Goal: Task Accomplishment & Management: Complete application form

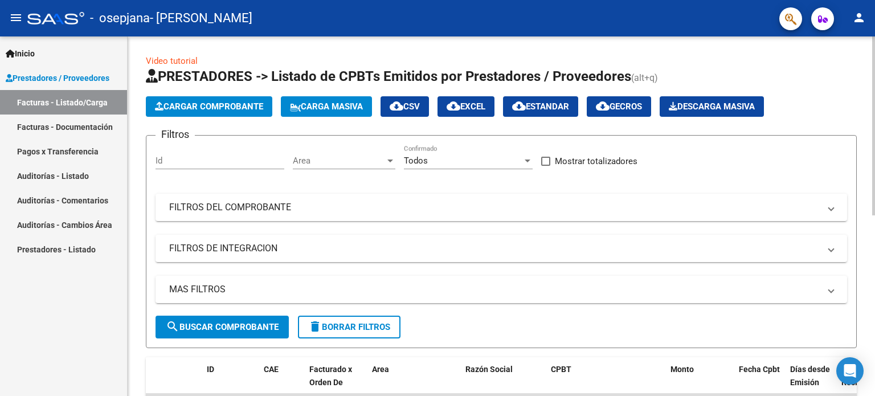
drag, startPoint x: 0, startPoint y: 0, endPoint x: 843, endPoint y: 81, distance: 847.2
click at [843, 81] on h1 "PRESTADORES -> Listado de CPBTs Emitidos por Prestadores / Proveedores (alt+q)" at bounding box center [501, 77] width 711 height 20
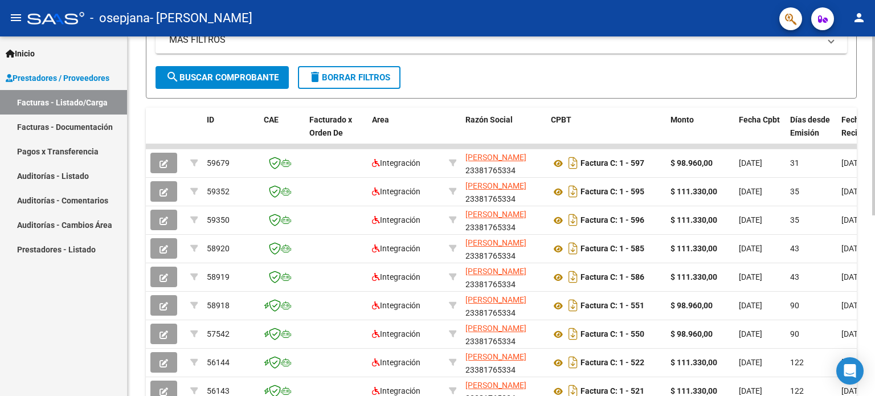
scroll to position [274, 0]
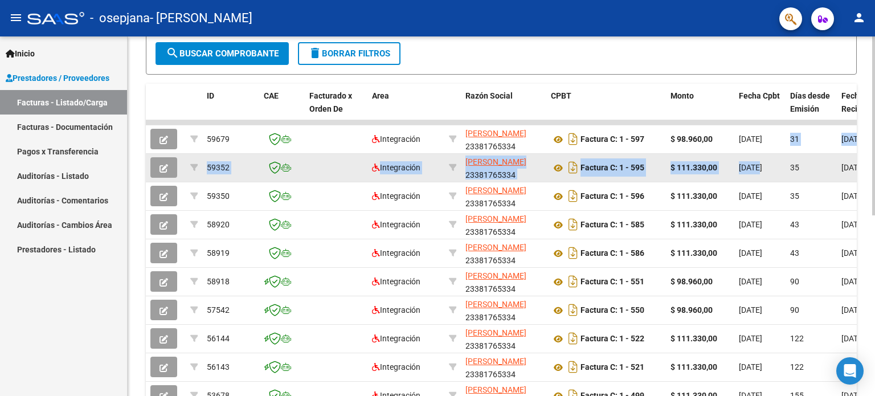
drag, startPoint x: 762, startPoint y: 137, endPoint x: 761, endPoint y: 170, distance: 33.1
click at [761, 170] on datatable-scroller "59679 Integración [PERSON_NAME] 23381765334 Factura C: 1 - 597 $ 98.960,00 [DAT…" at bounding box center [501, 265] width 711 height 290
click at [761, 170] on span "[DATE]" at bounding box center [750, 167] width 23 height 9
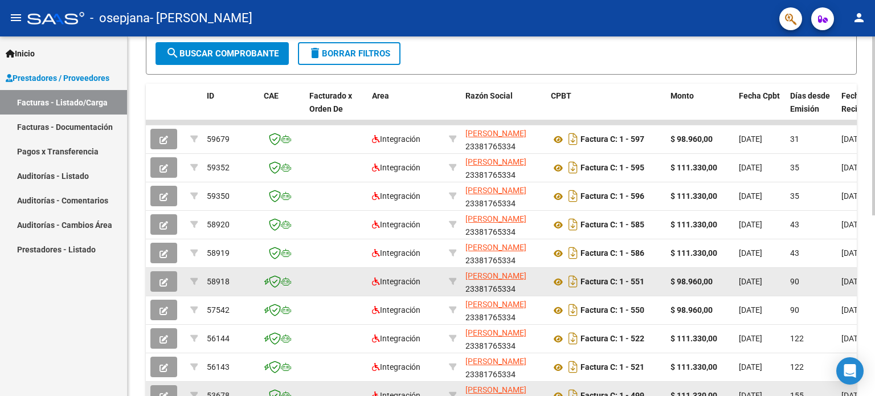
scroll to position [286, 0]
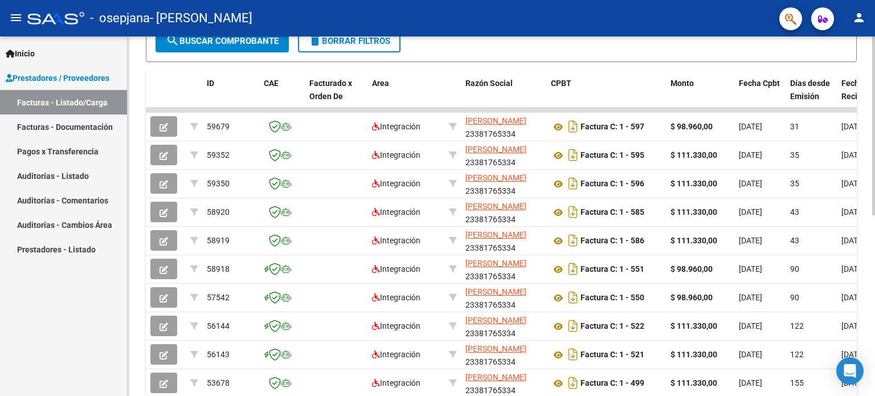
click at [137, 230] on div "Video tutorial PRESTADORES -> Listado de CPBTs Emitidos por Prestadores / Prove…" at bounding box center [502, 108] width 748 height 716
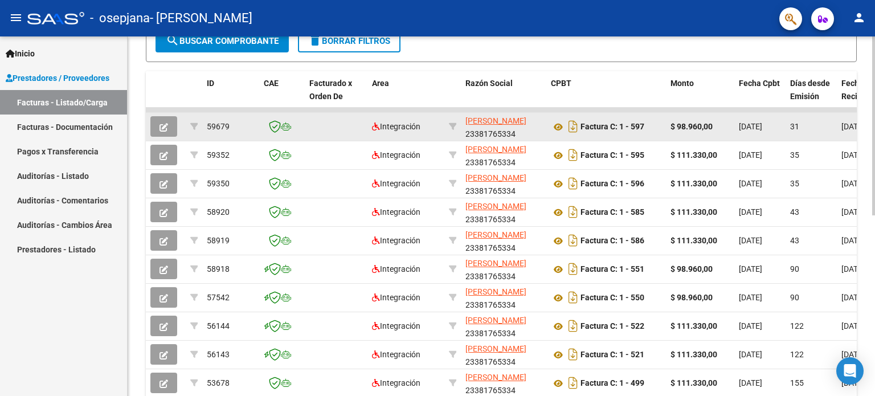
click at [329, 135] on datatable-body-cell at bounding box center [336, 127] width 63 height 28
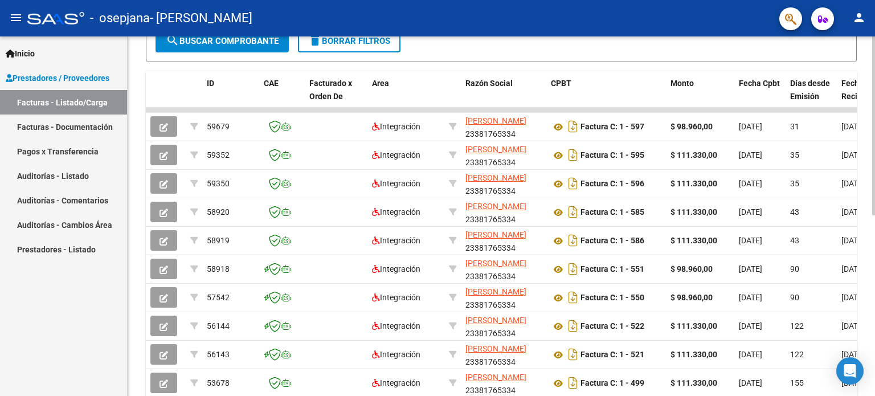
drag, startPoint x: 868, startPoint y: 193, endPoint x: 875, endPoint y: 201, distance: 10.1
click at [875, 201] on div "Video tutorial PRESTADORES -> Listado de CPBTs Emitidos por Prestadores / Prove…" at bounding box center [503, 108] width 750 height 716
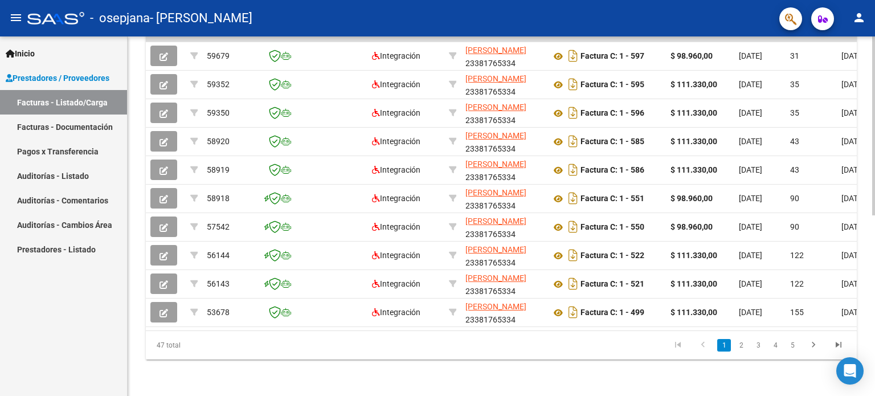
scroll to position [364, 0]
click at [875, 304] on div at bounding box center [873, 306] width 3 height 179
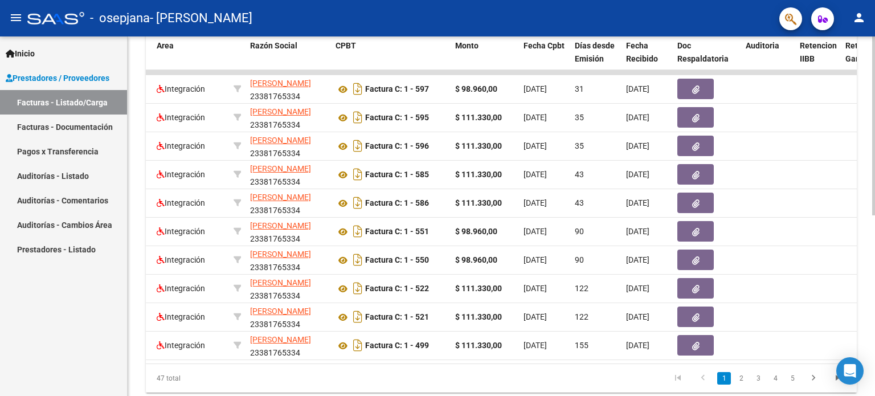
scroll to position [328, 0]
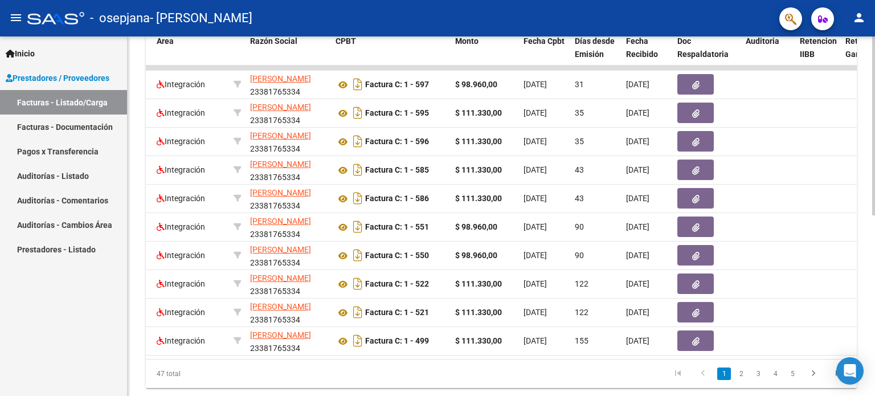
click at [875, 334] on div at bounding box center [873, 292] width 3 height 179
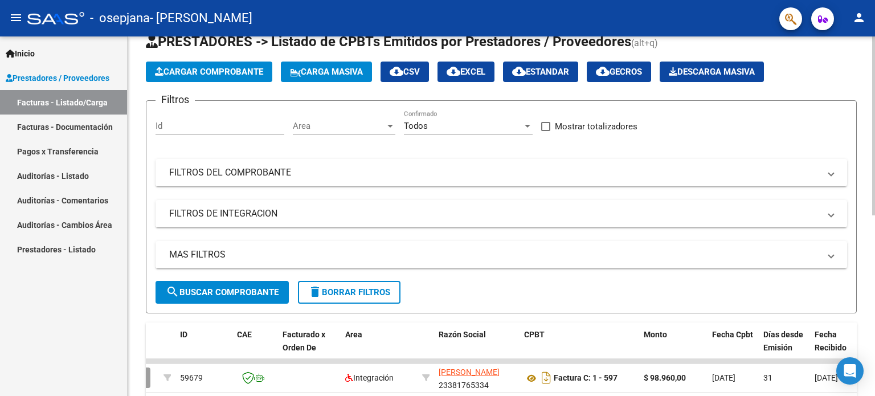
scroll to position [0, 0]
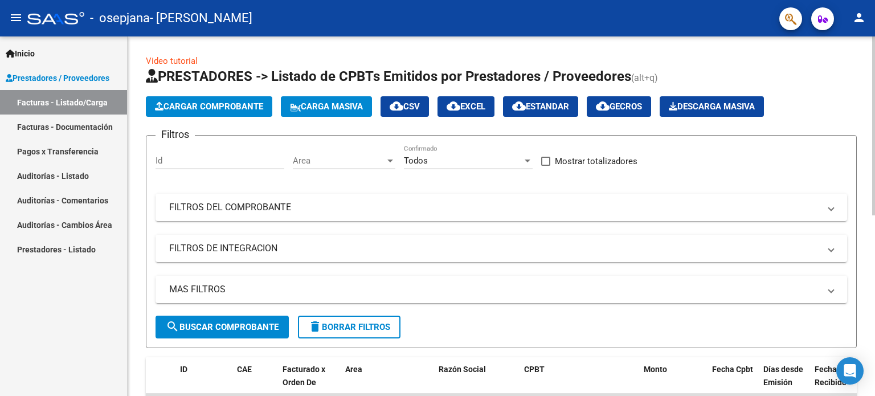
click at [845, 109] on div "Video tutorial PRESTADORES -> Listado de CPBTs Emitidos por Prestadores / Prove…" at bounding box center [503, 394] width 750 height 716
click at [182, 102] on span "Cargar Comprobante" at bounding box center [209, 106] width 108 height 10
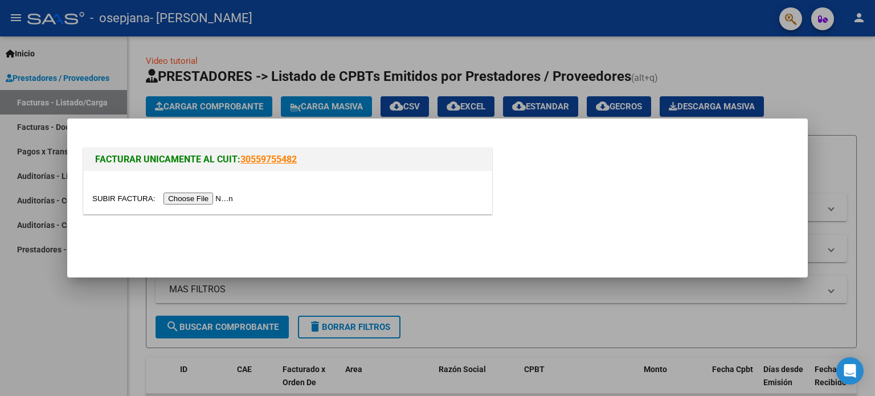
click at [222, 193] on input "file" at bounding box center [164, 199] width 144 height 12
click at [225, 196] on input "file" at bounding box center [164, 199] width 144 height 12
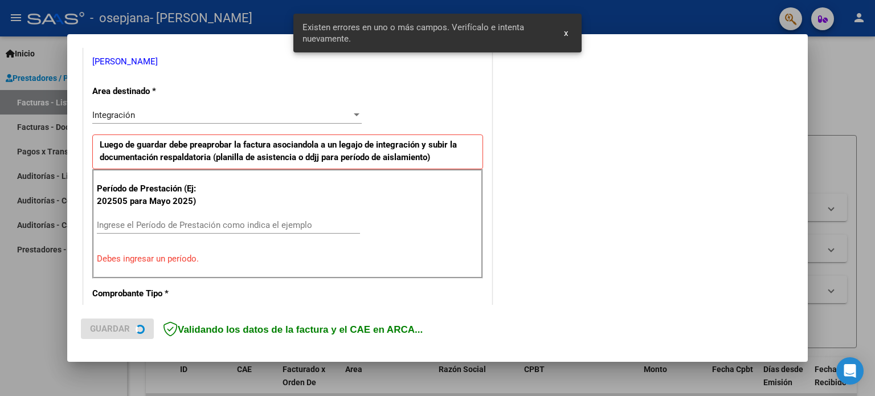
scroll to position [246, 0]
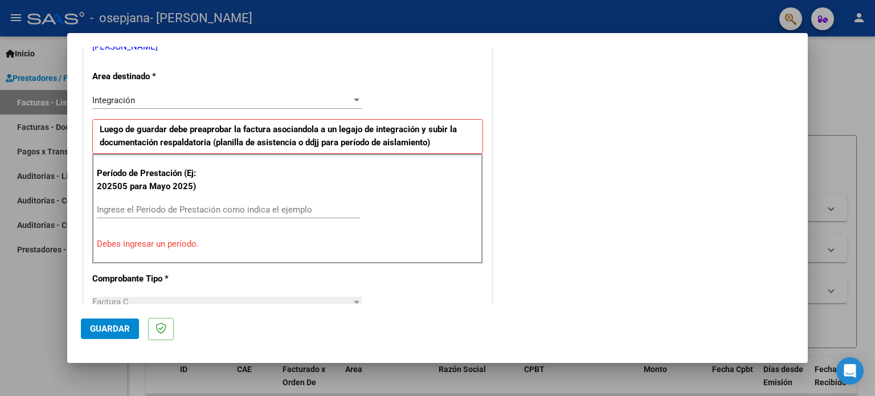
click at [246, 89] on div "CUIT * 23-38176533-4 Ingresar CUIT ANALISIS PRESTADOR [PERSON_NAME] [PERSON_NAM…" at bounding box center [288, 387] width 408 height 887
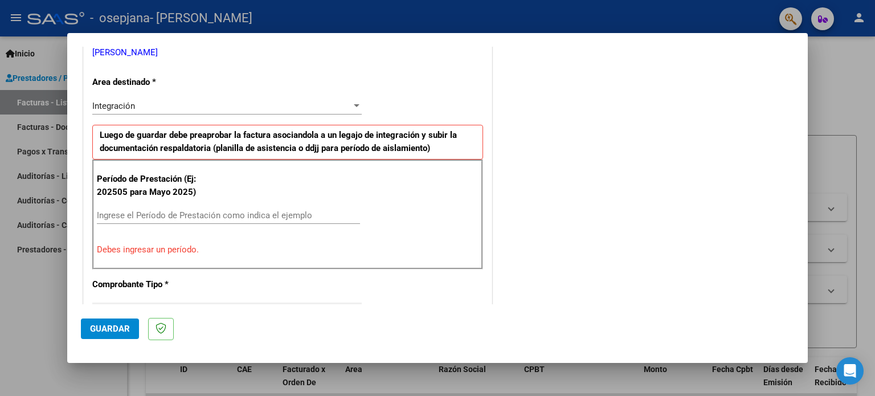
scroll to position [285, 0]
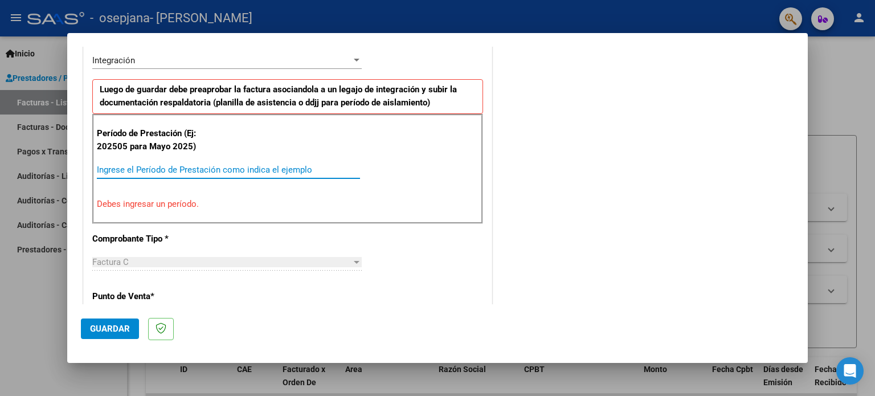
click at [173, 170] on input "Ingrese el Período de Prestación como indica el ejemplo" at bounding box center [228, 170] width 263 height 10
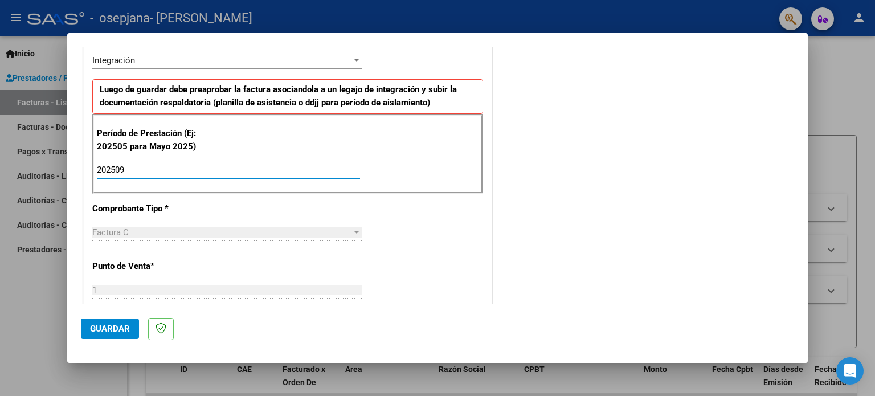
type input "202509"
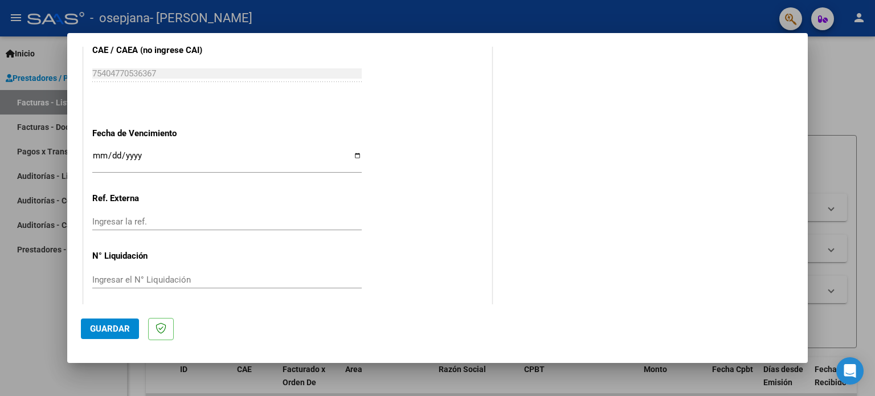
scroll to position [744, 0]
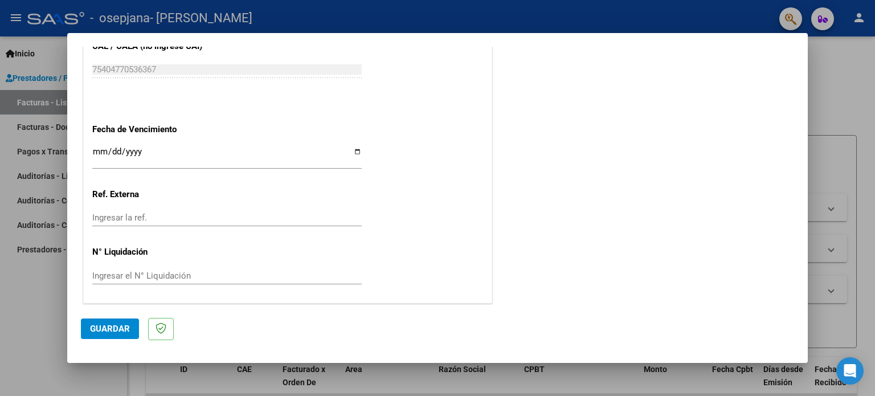
click at [107, 324] on span "Guardar" at bounding box center [110, 329] width 40 height 10
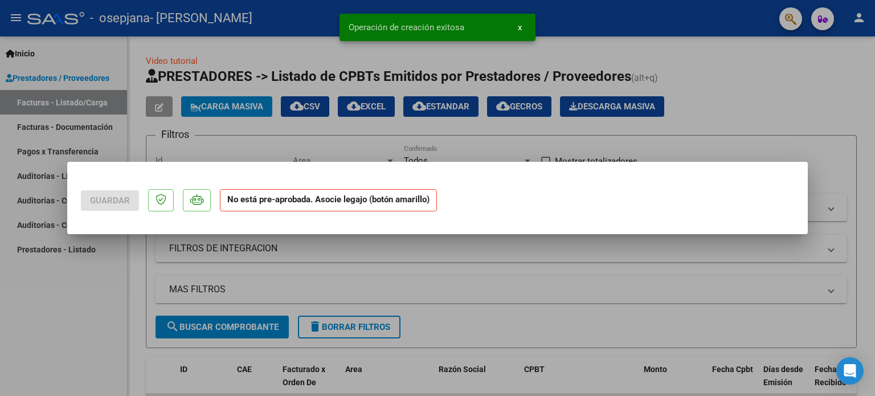
scroll to position [0, 0]
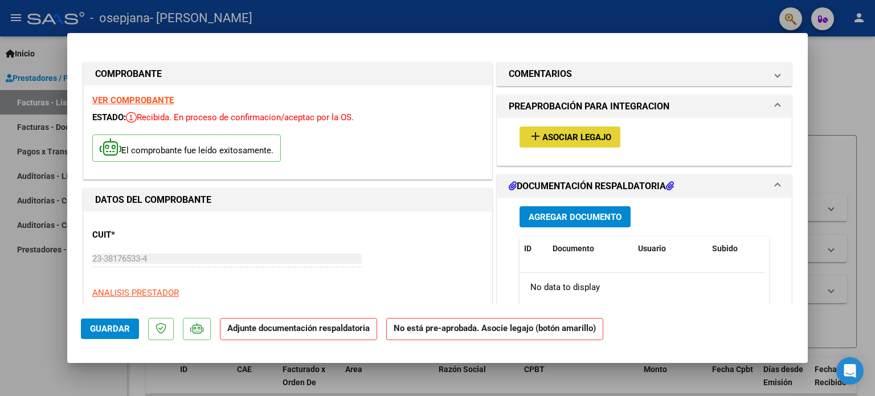
click at [559, 136] on span "Asociar Legajo" at bounding box center [576, 137] width 69 height 10
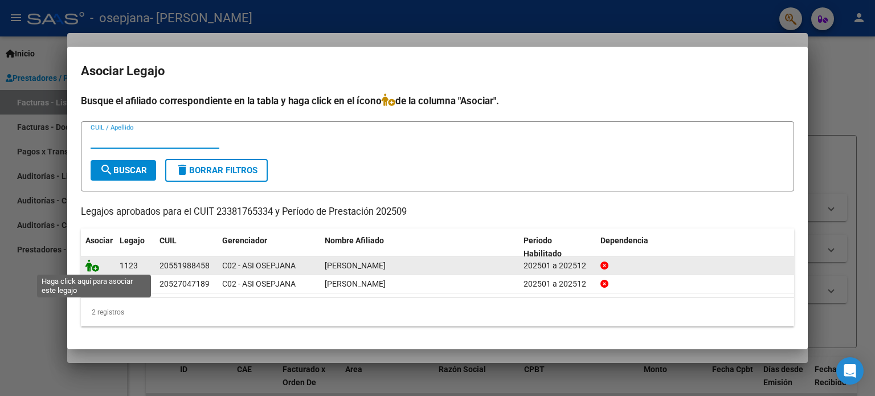
click at [89, 268] on icon at bounding box center [92, 265] width 14 height 13
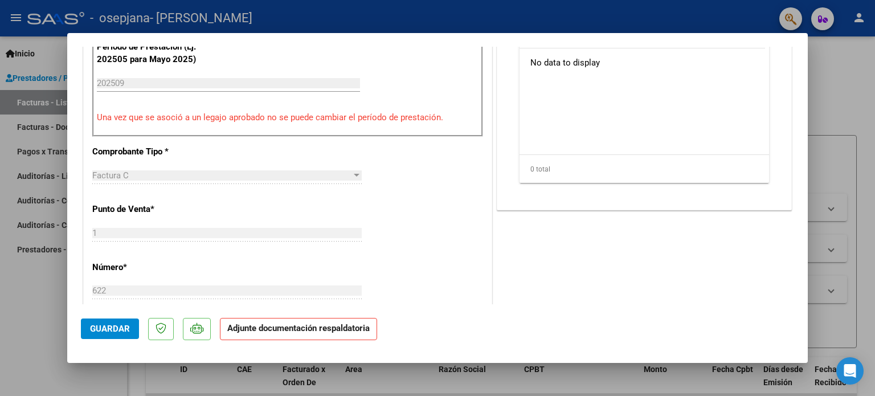
scroll to position [281, 0]
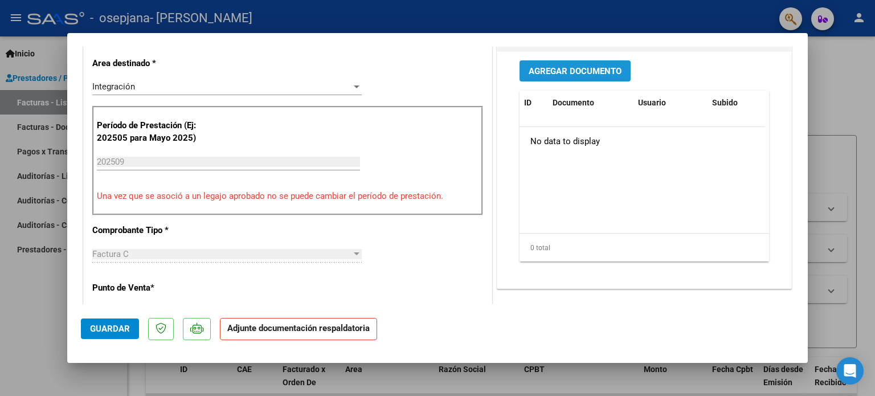
click at [584, 68] on span "Agregar Documento" at bounding box center [575, 71] width 93 height 10
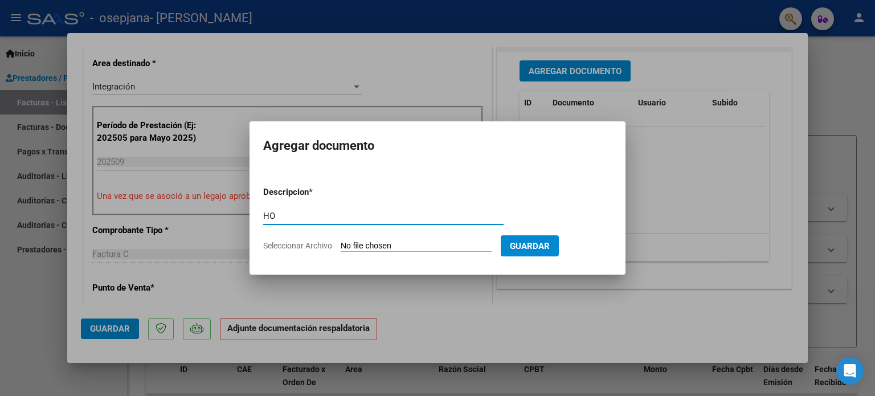
type input "H"
type input "[PERSON_NAME] DE SEPTIEMBRE"
click at [362, 242] on input "Seleccionar Archivo" at bounding box center [416, 246] width 151 height 11
type input "C:\fakepath\[PERSON_NAME] septiembre planilla.png"
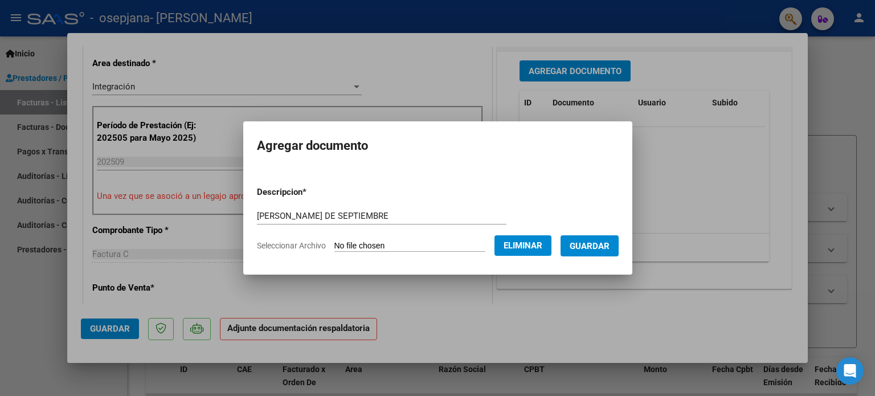
click at [599, 247] on span "Guardar" at bounding box center [590, 246] width 40 height 10
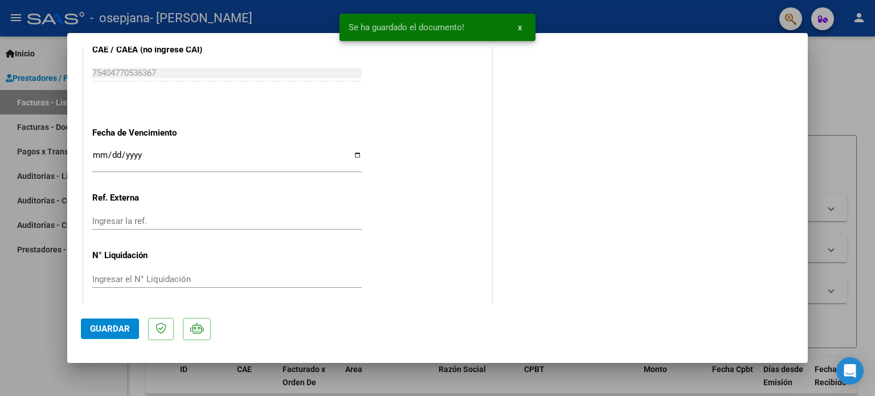
scroll to position [761, 0]
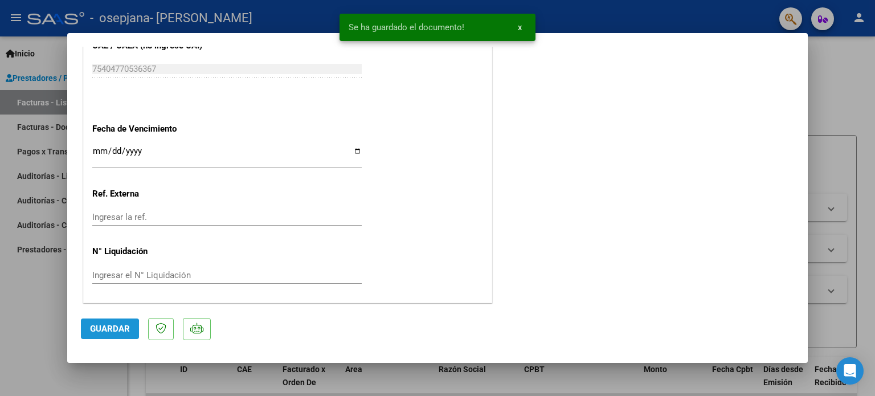
click at [93, 332] on span "Guardar" at bounding box center [110, 329] width 40 height 10
click at [125, 328] on span "Guardar" at bounding box center [110, 329] width 40 height 10
click at [875, 80] on div at bounding box center [437, 198] width 875 height 396
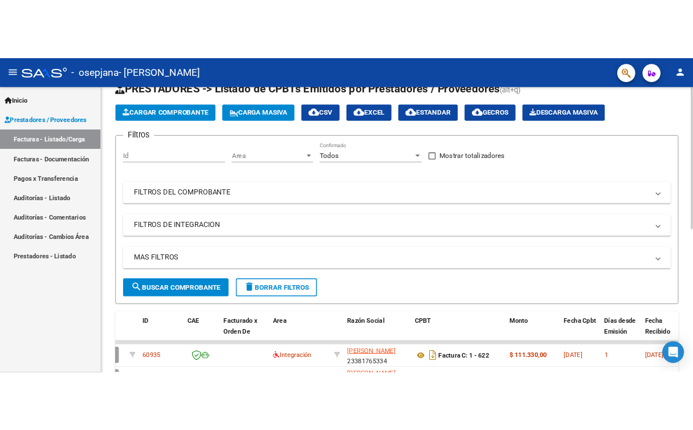
scroll to position [0, 0]
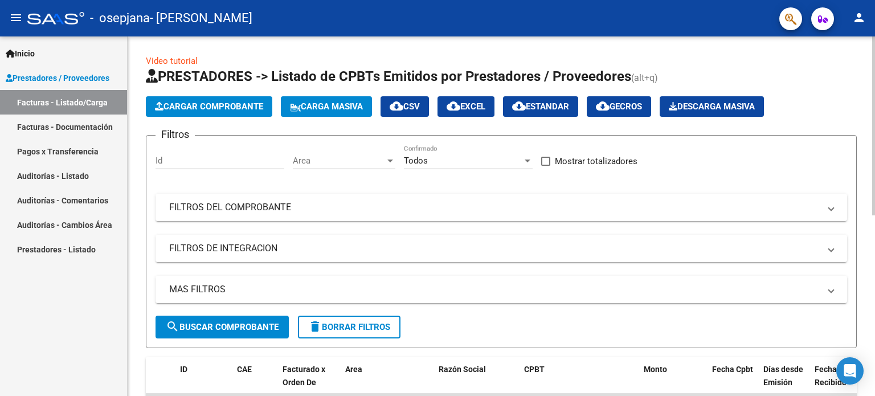
click at [873, 59] on div at bounding box center [873, 125] width 3 height 179
